Goal: Manage account settings

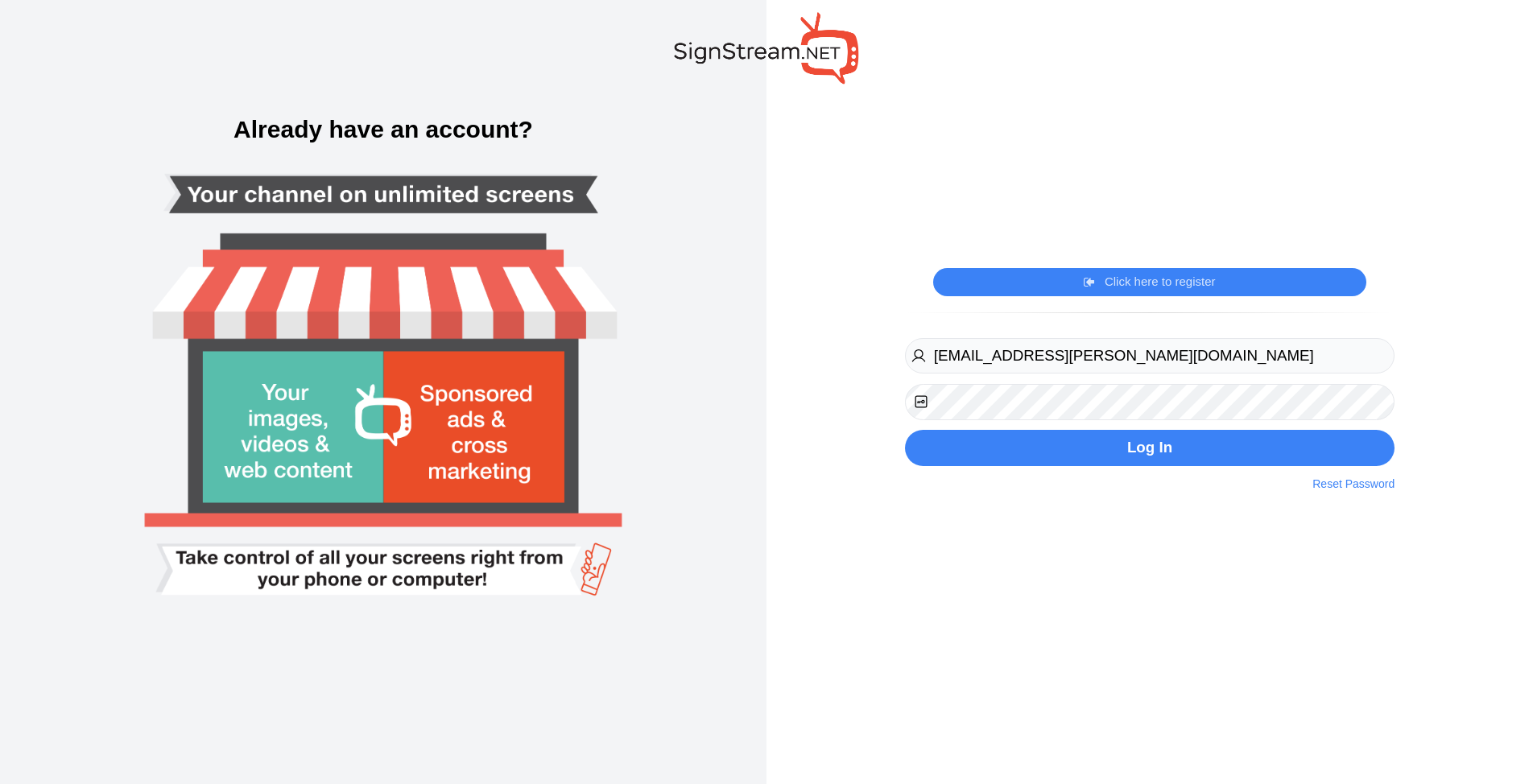
type input "jruglio@kushner.com"
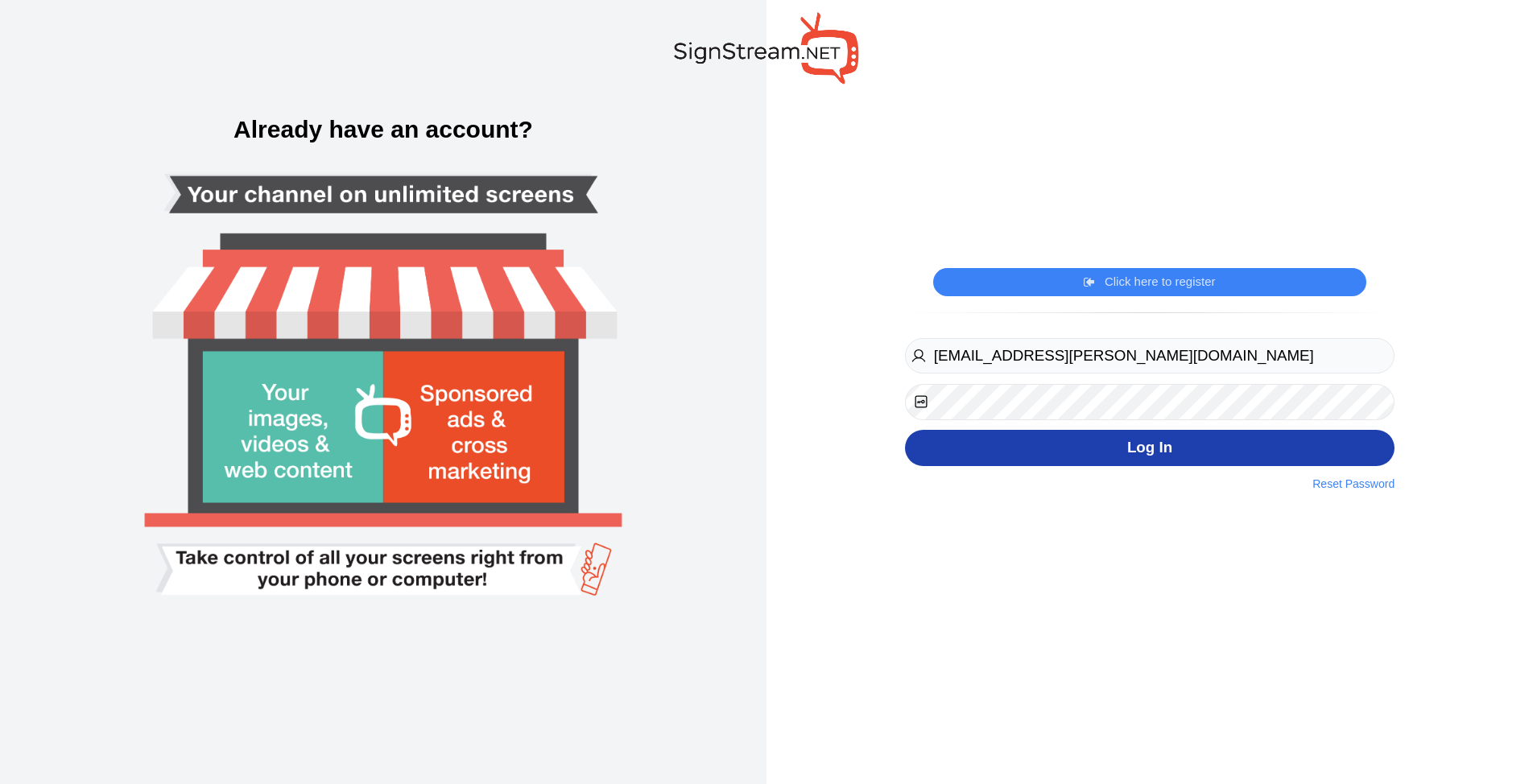
click at [994, 440] on button "Log In" at bounding box center [1150, 448] width 490 height 36
click at [997, 445] on button "Log In" at bounding box center [1150, 448] width 490 height 36
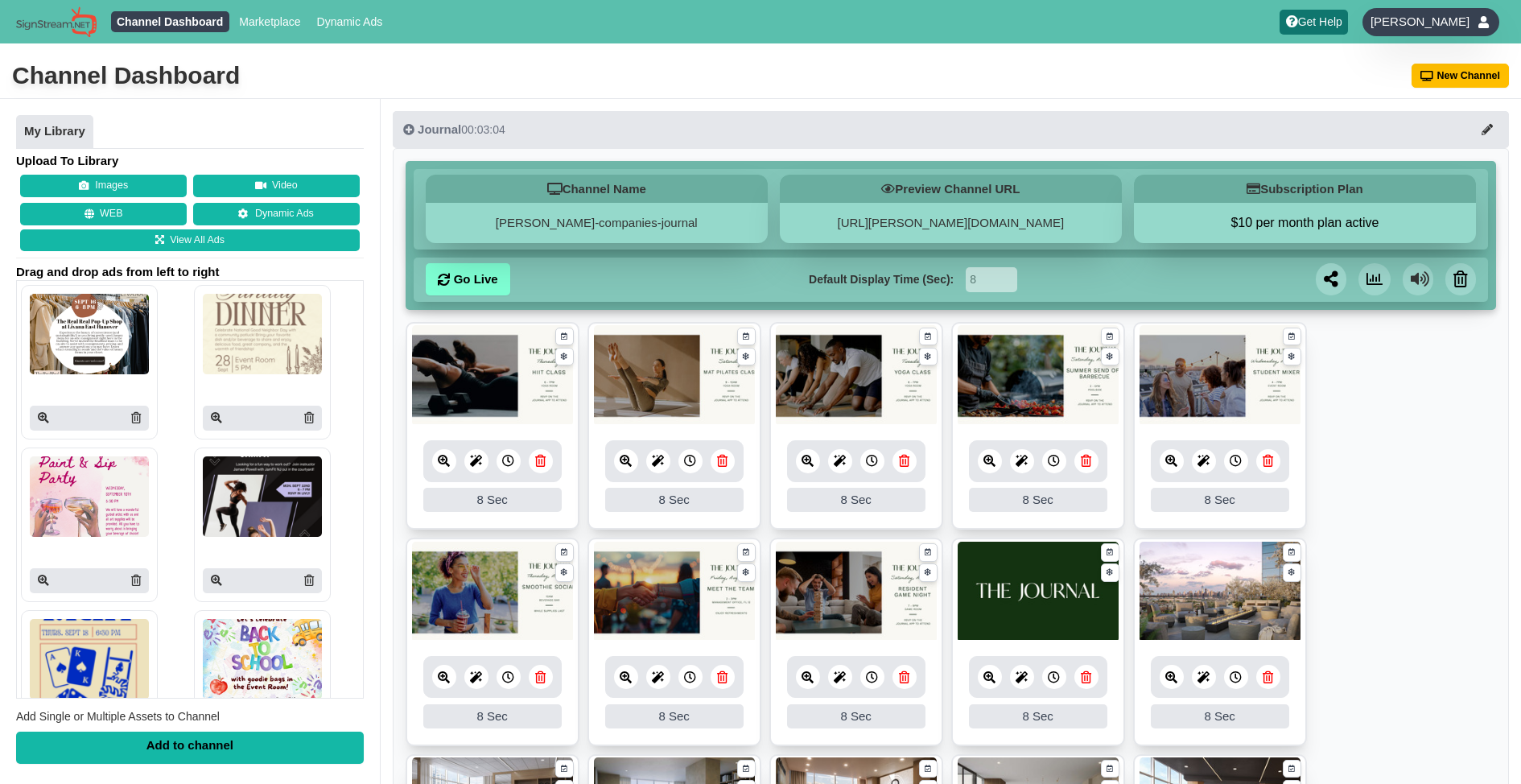
click at [1448, 15] on span "[PERSON_NAME]" at bounding box center [1420, 21] width 99 height 16
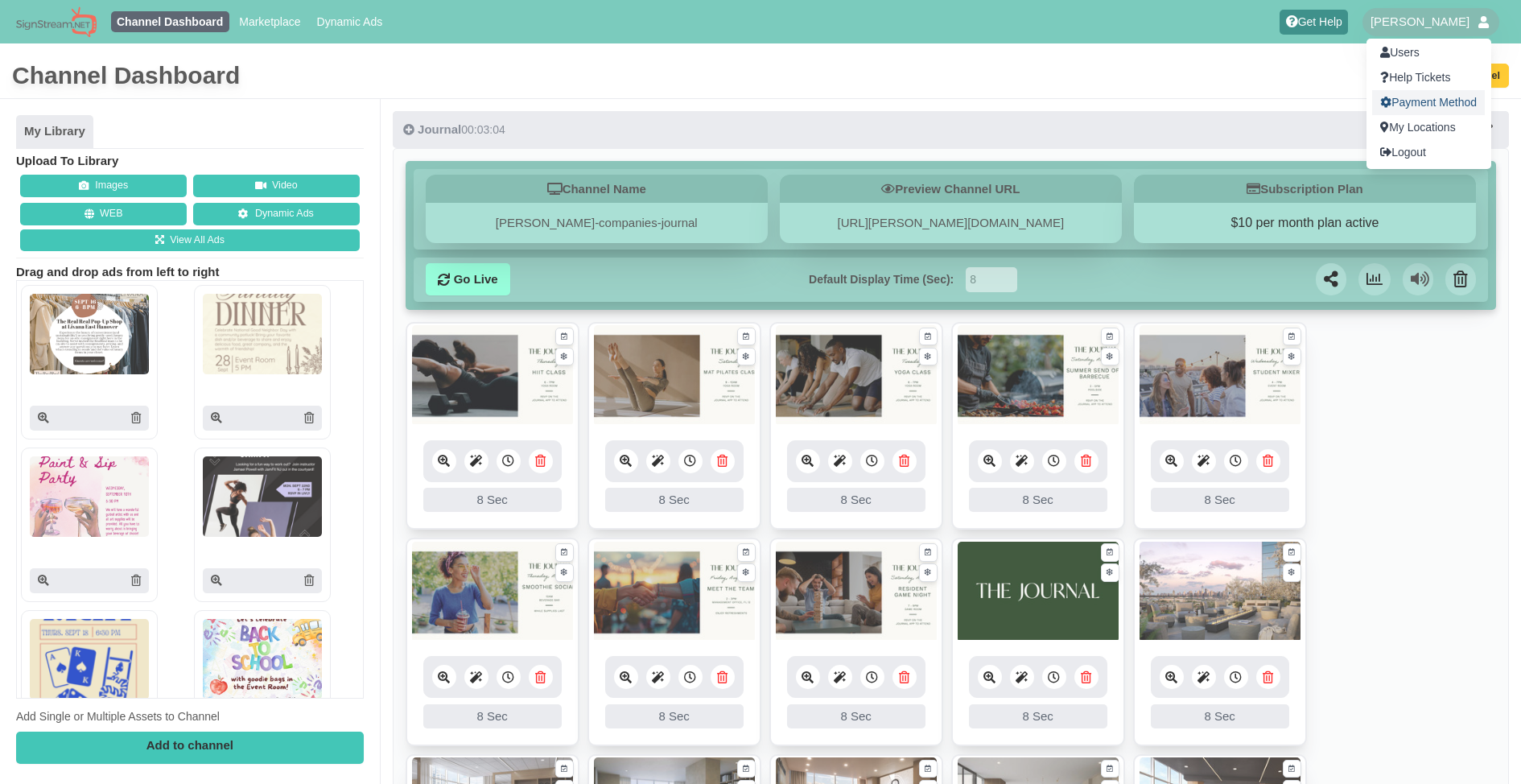
click at [1416, 100] on link "Payment Method" at bounding box center [1429, 102] width 113 height 25
